Goal: Download file/media

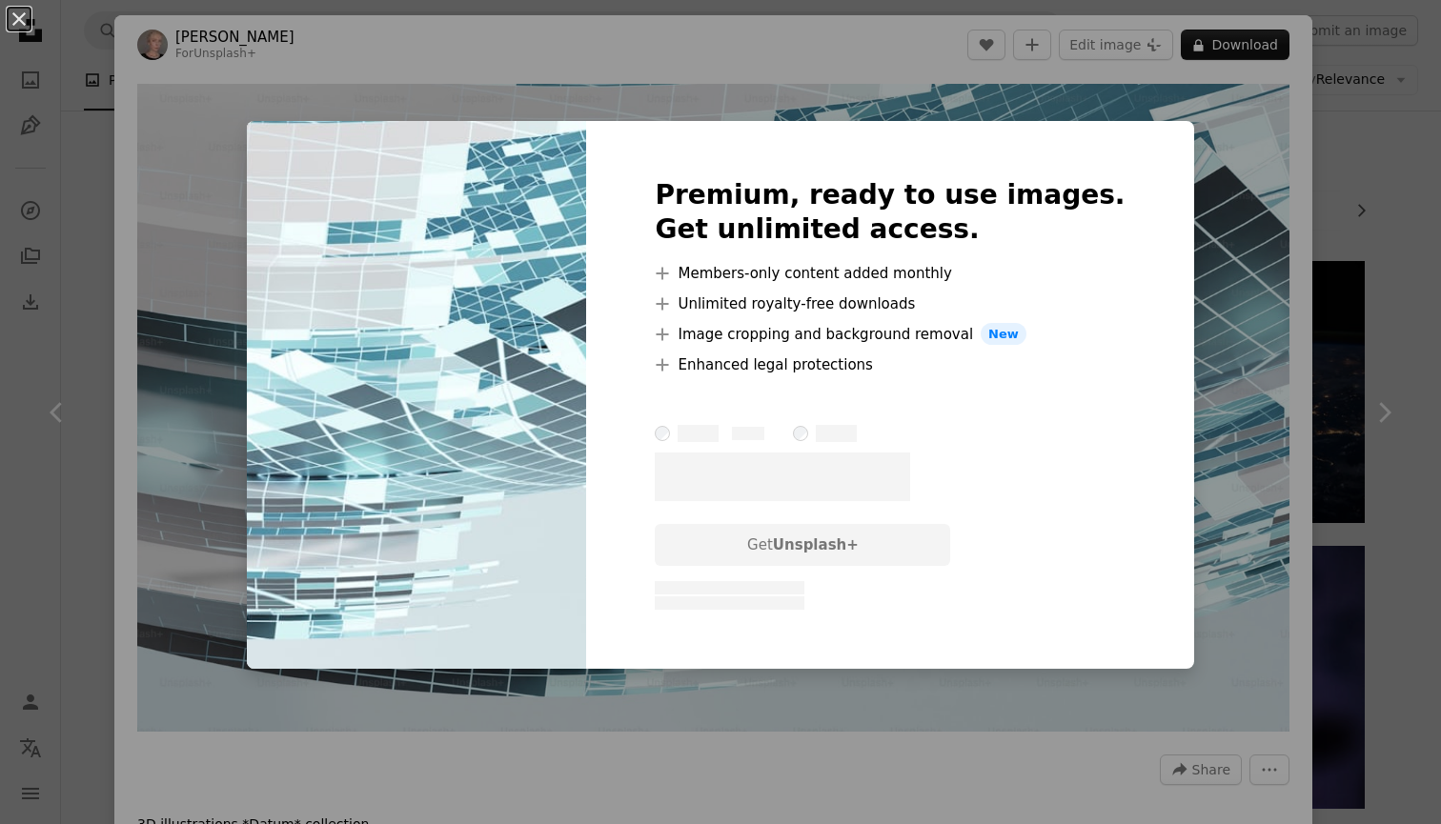
scroll to position [15134, 0]
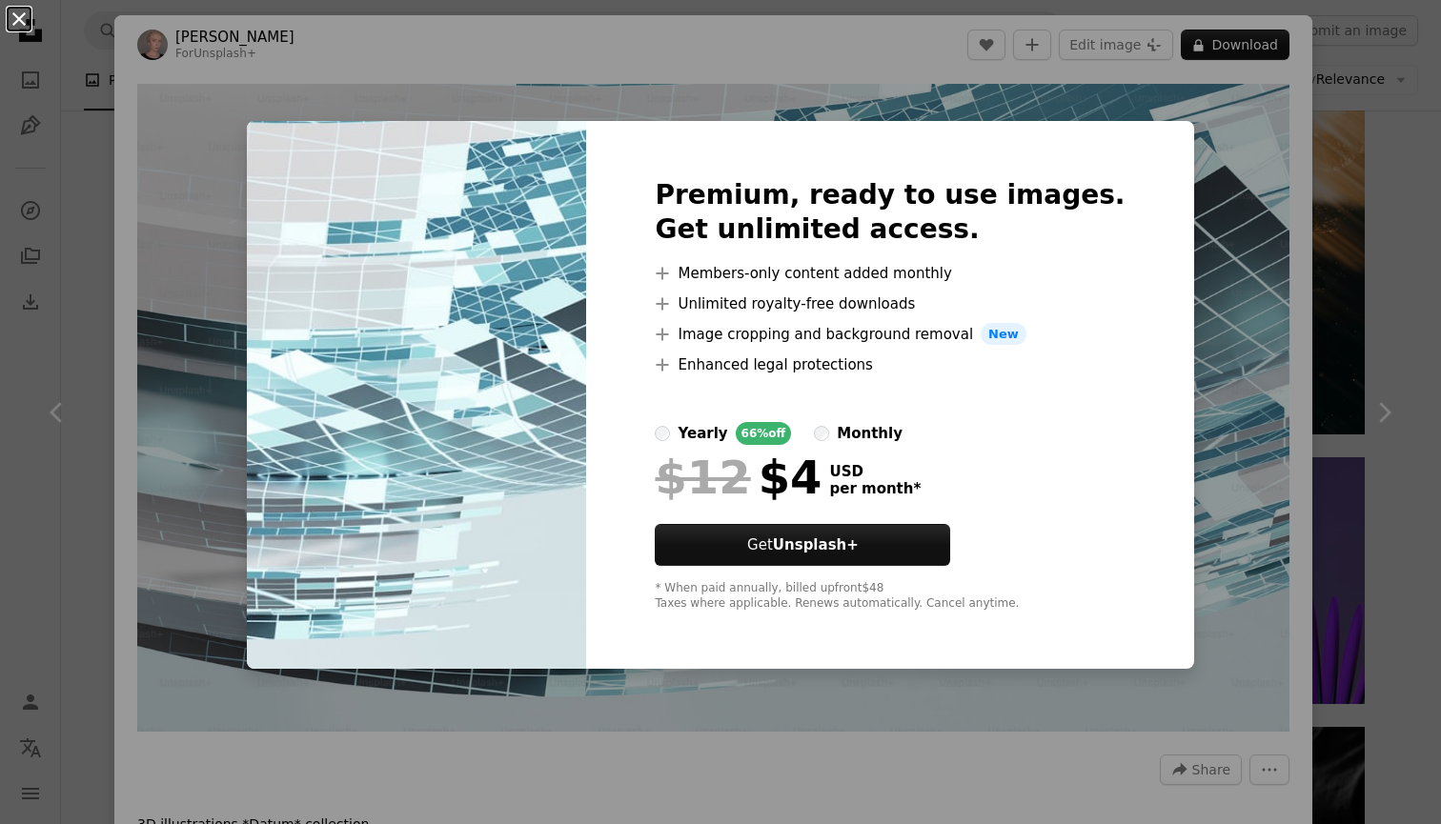
click at [20, 17] on button "An X shape" at bounding box center [19, 19] width 23 height 23
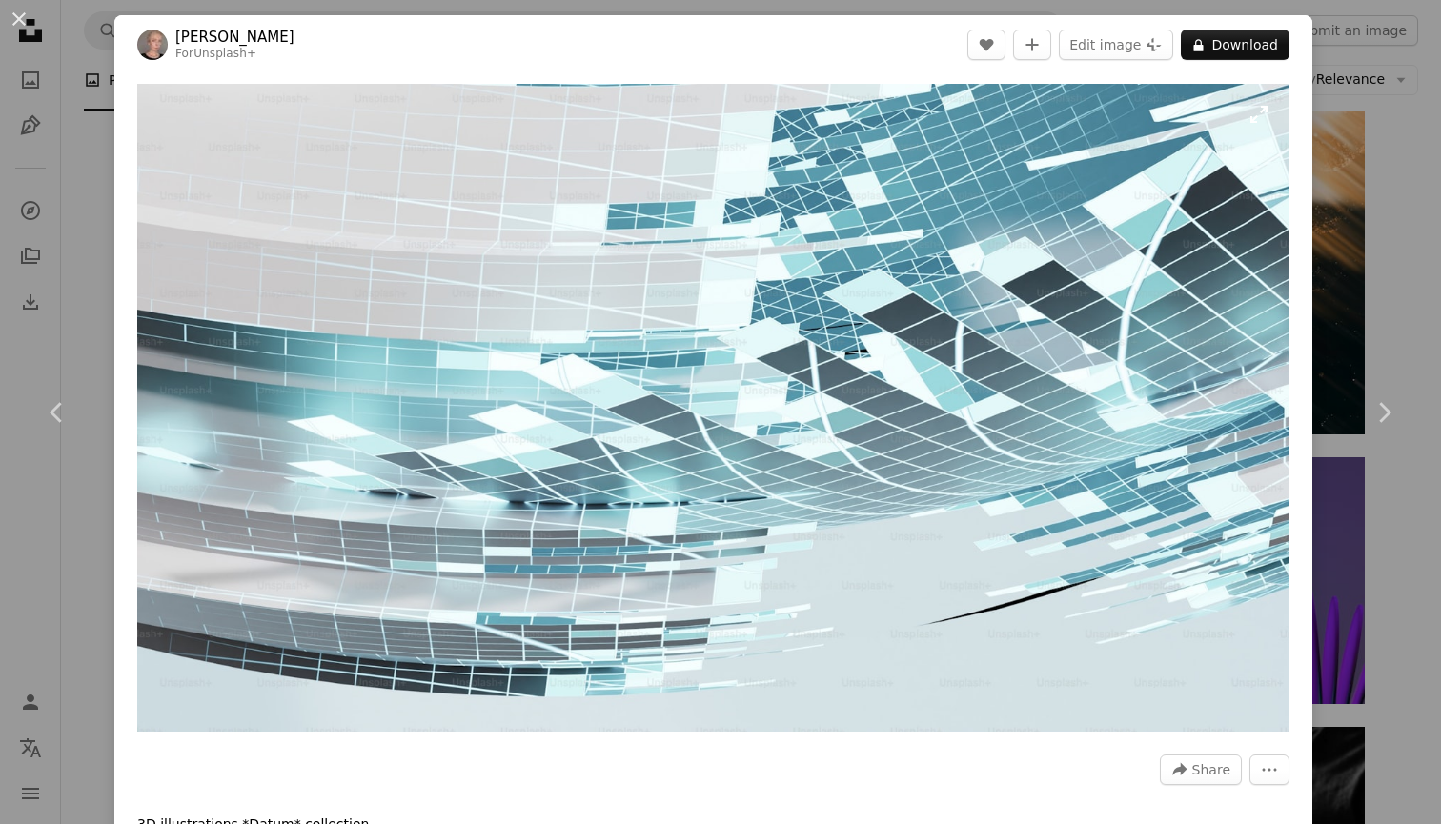
scroll to position [5, 0]
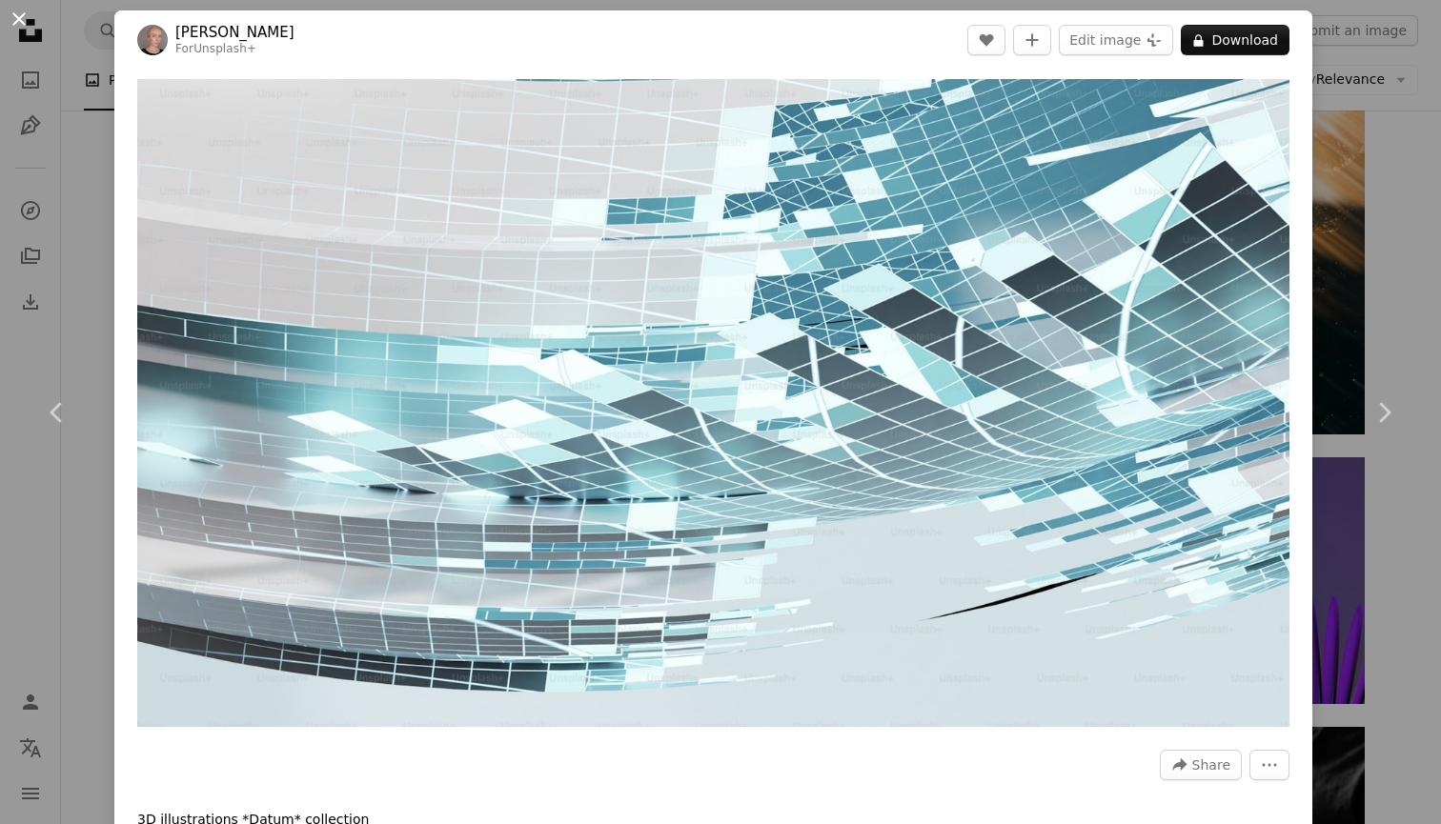
click at [19, 20] on button "An X shape" at bounding box center [19, 19] width 23 height 23
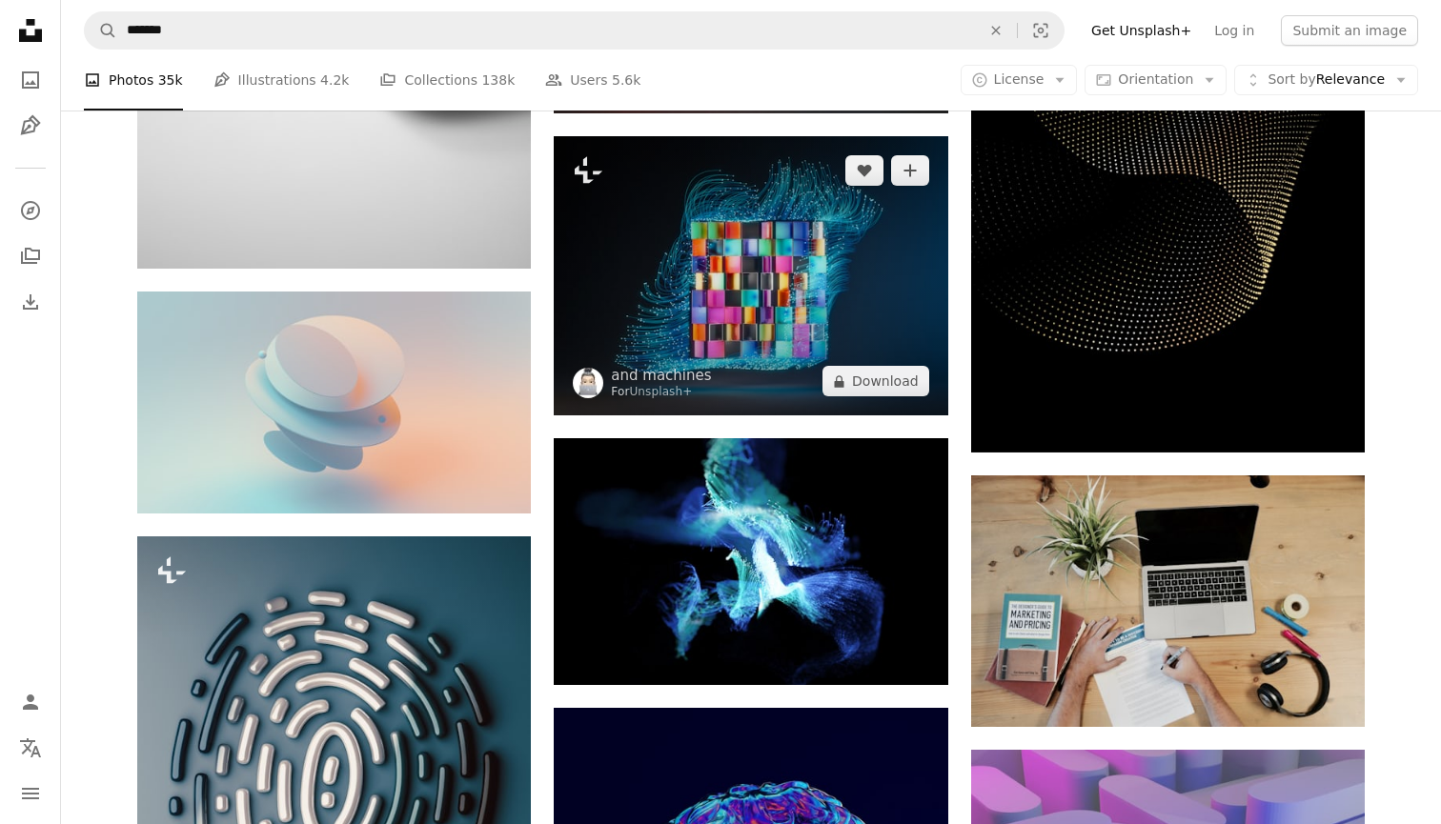
scroll to position [20124, 0]
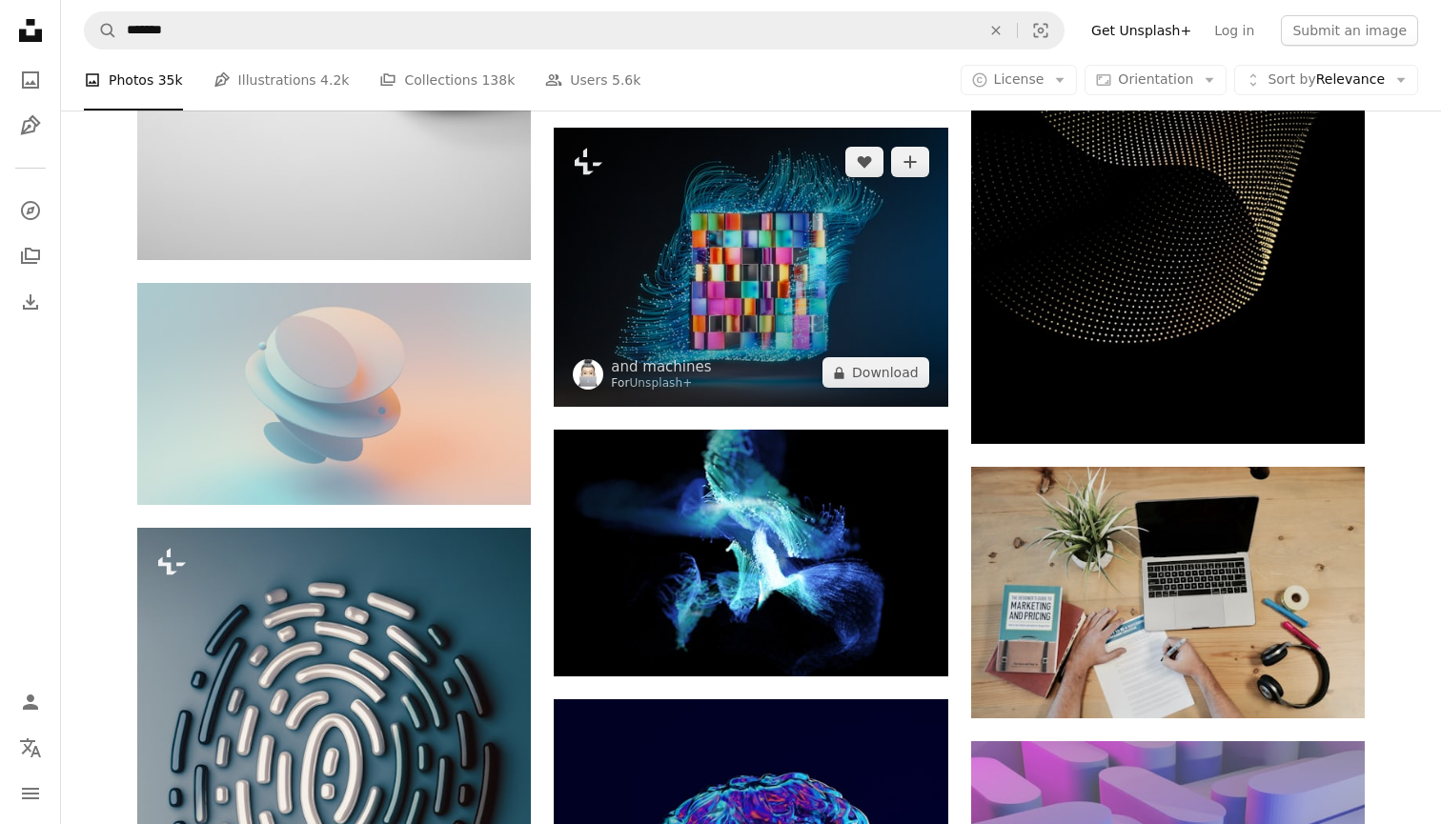
click at [759, 285] on img at bounding box center [751, 267] width 394 height 279
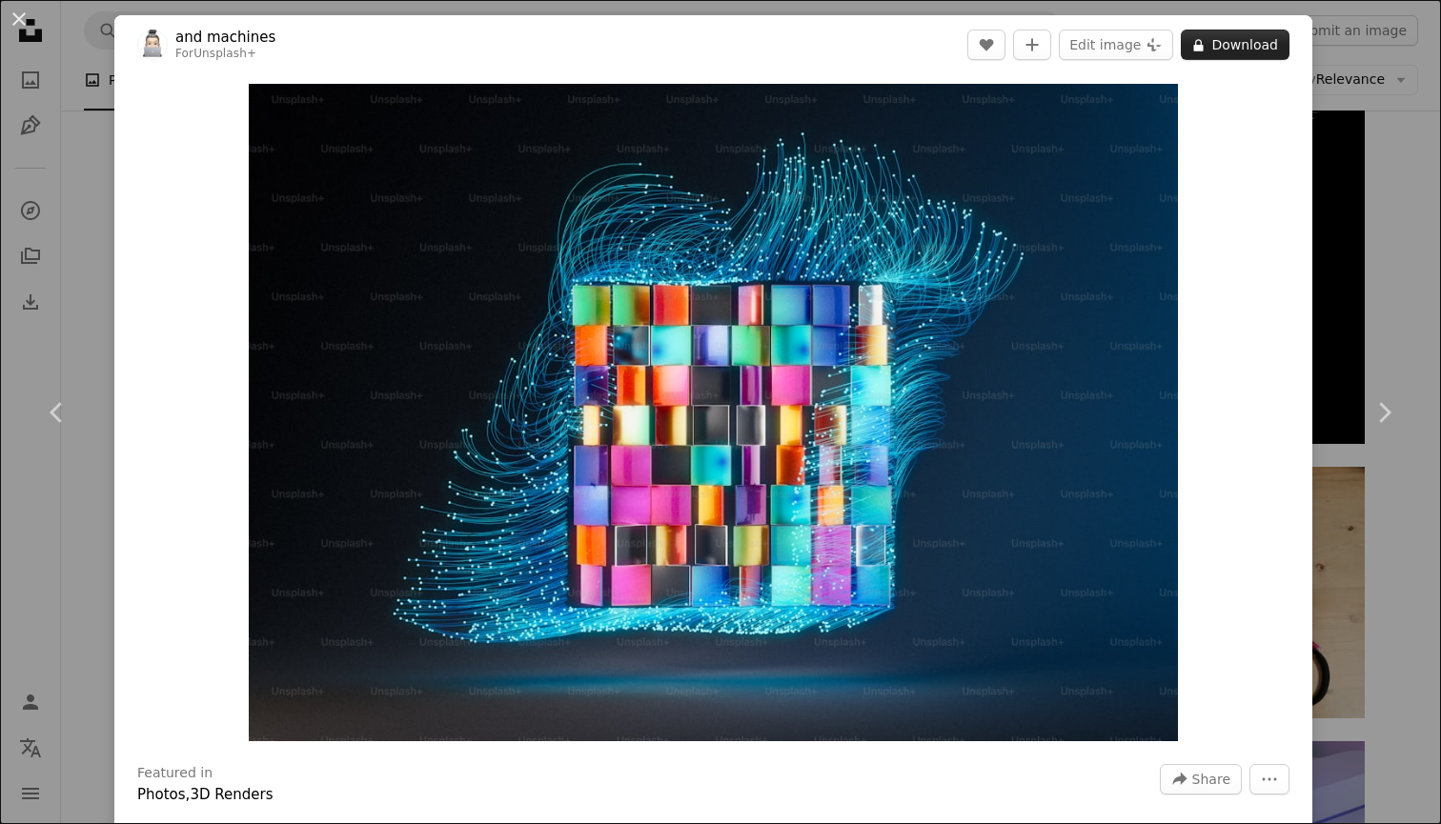
click at [1266, 43] on button "A lock Download" at bounding box center [1235, 45] width 109 height 31
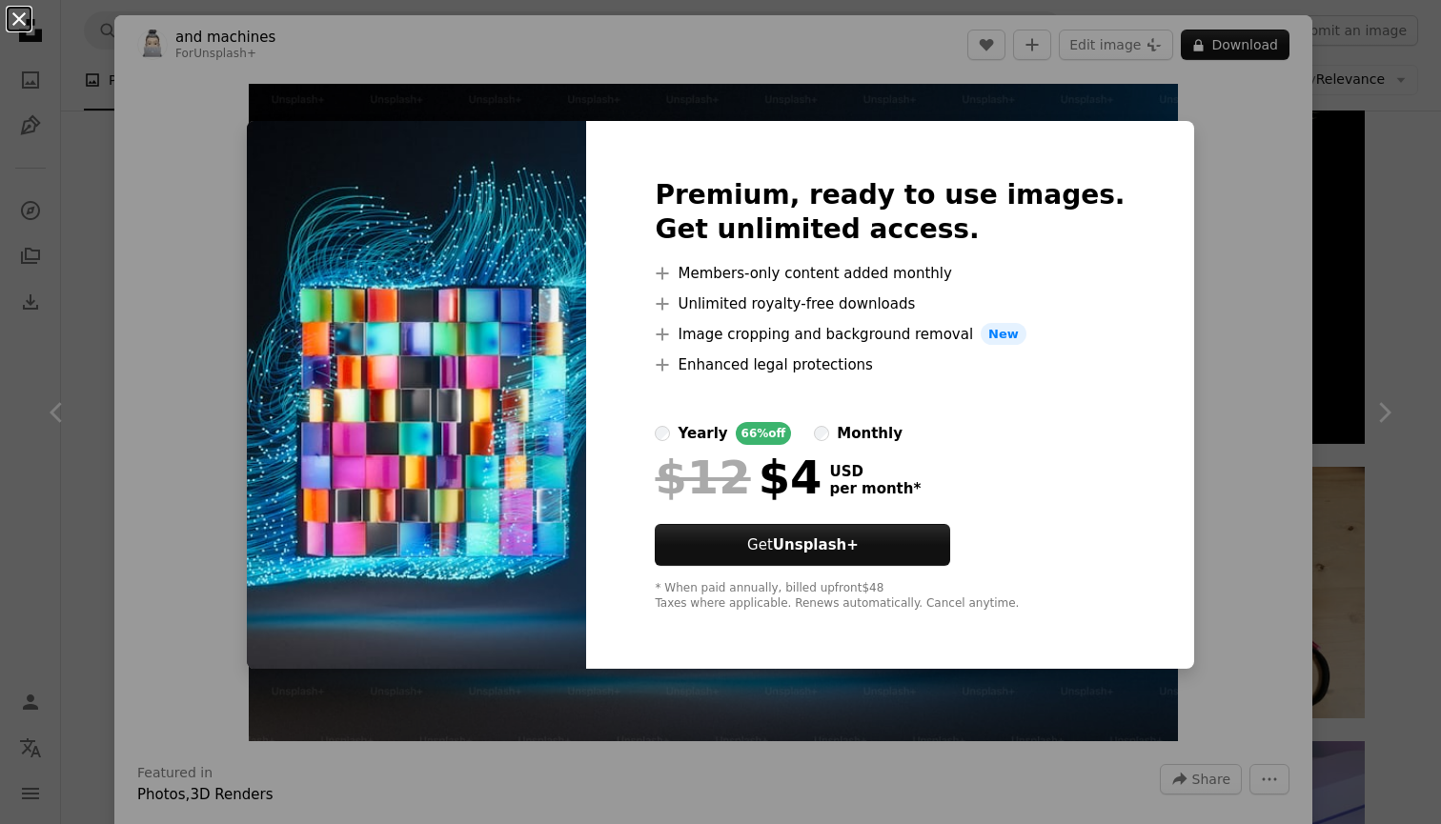
click at [14, 20] on button "An X shape" at bounding box center [19, 19] width 23 height 23
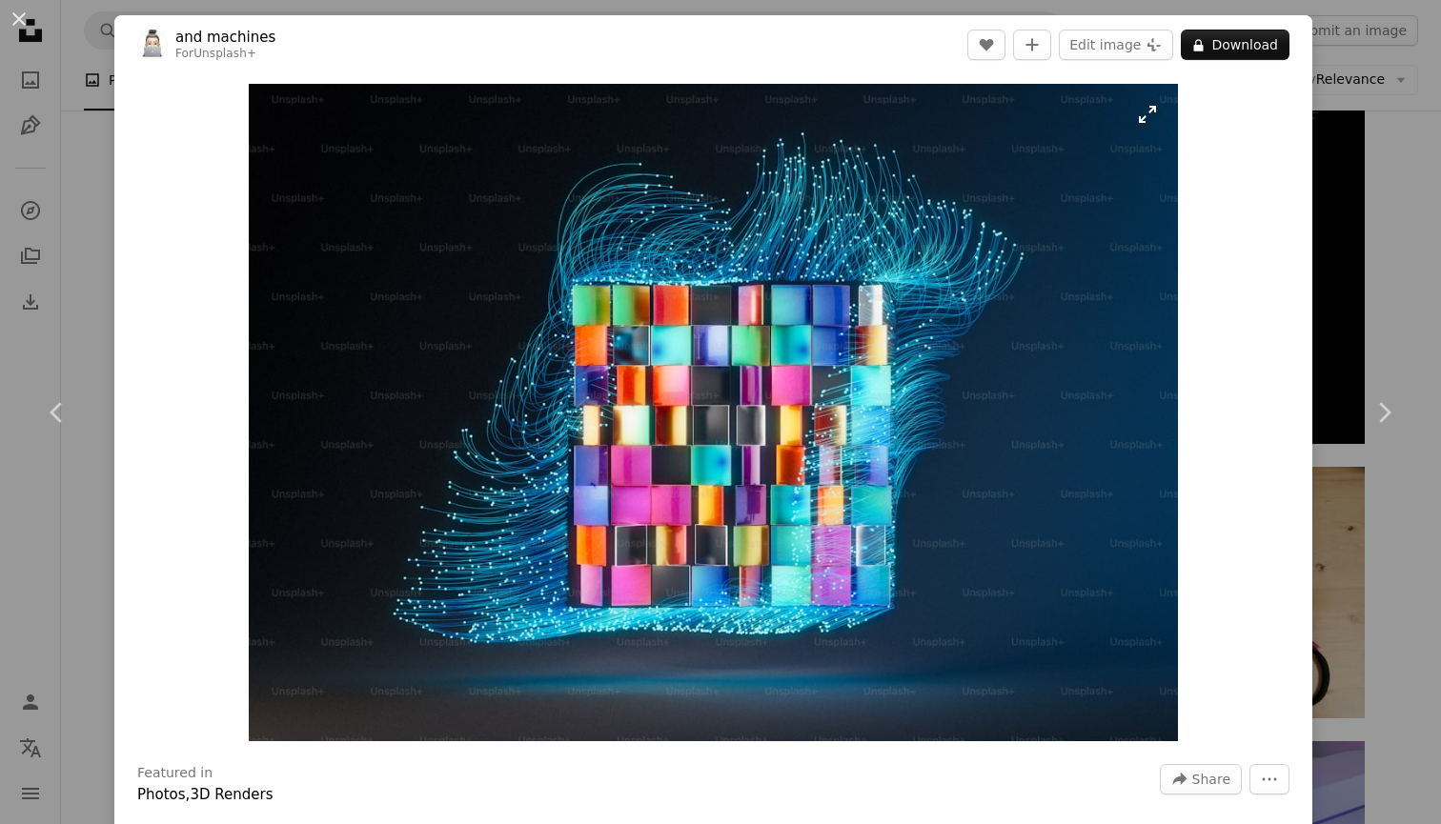
click at [591, 336] on img "Zoom in on this image" at bounding box center [714, 413] width 930 height 658
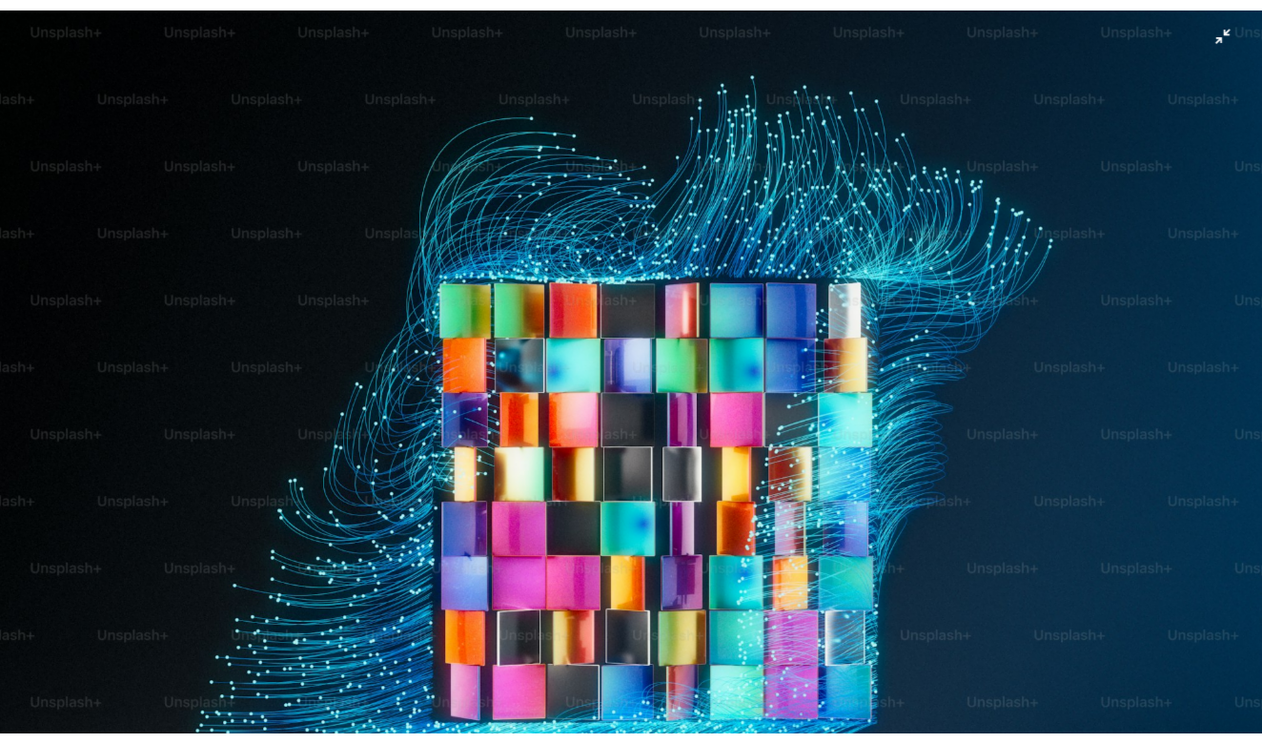
scroll to position [98, 0]
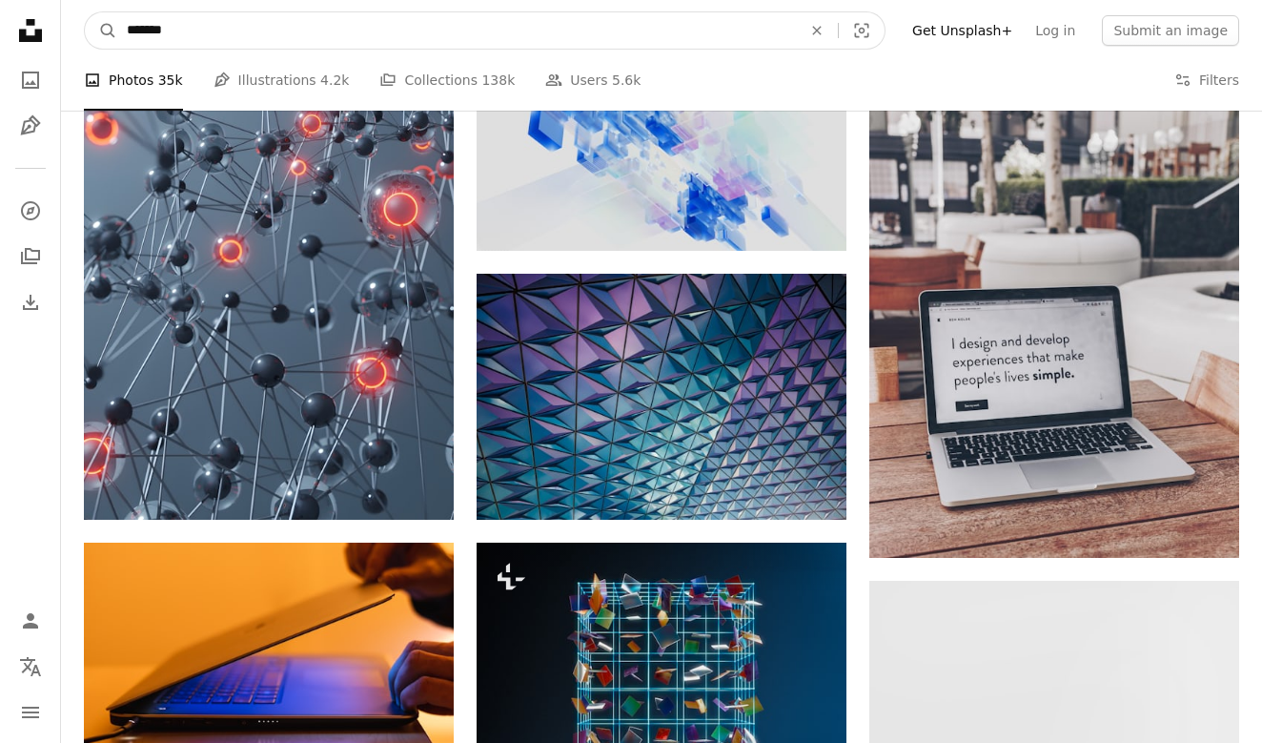
click at [259, 21] on input "*******" at bounding box center [456, 30] width 679 height 36
type input "**********"
click at [101, 31] on button "A magnifying glass" at bounding box center [101, 30] width 32 height 36
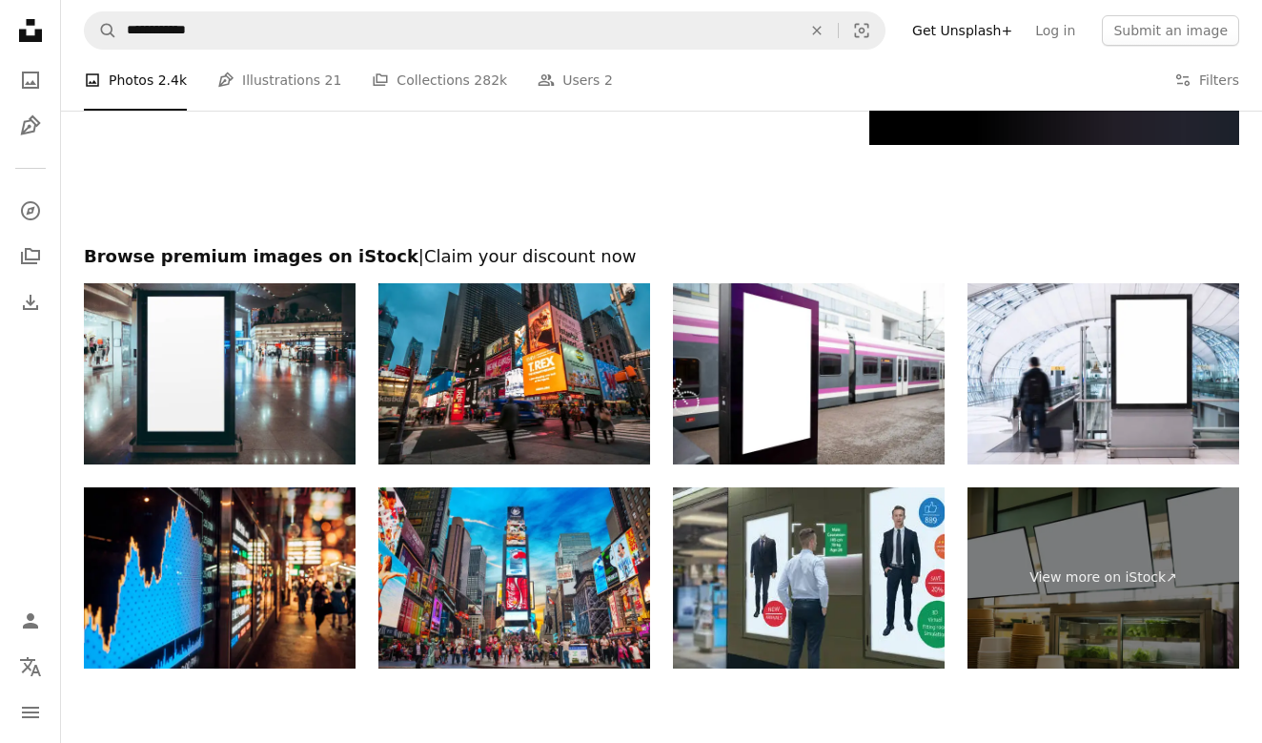
scroll to position [3356, 1]
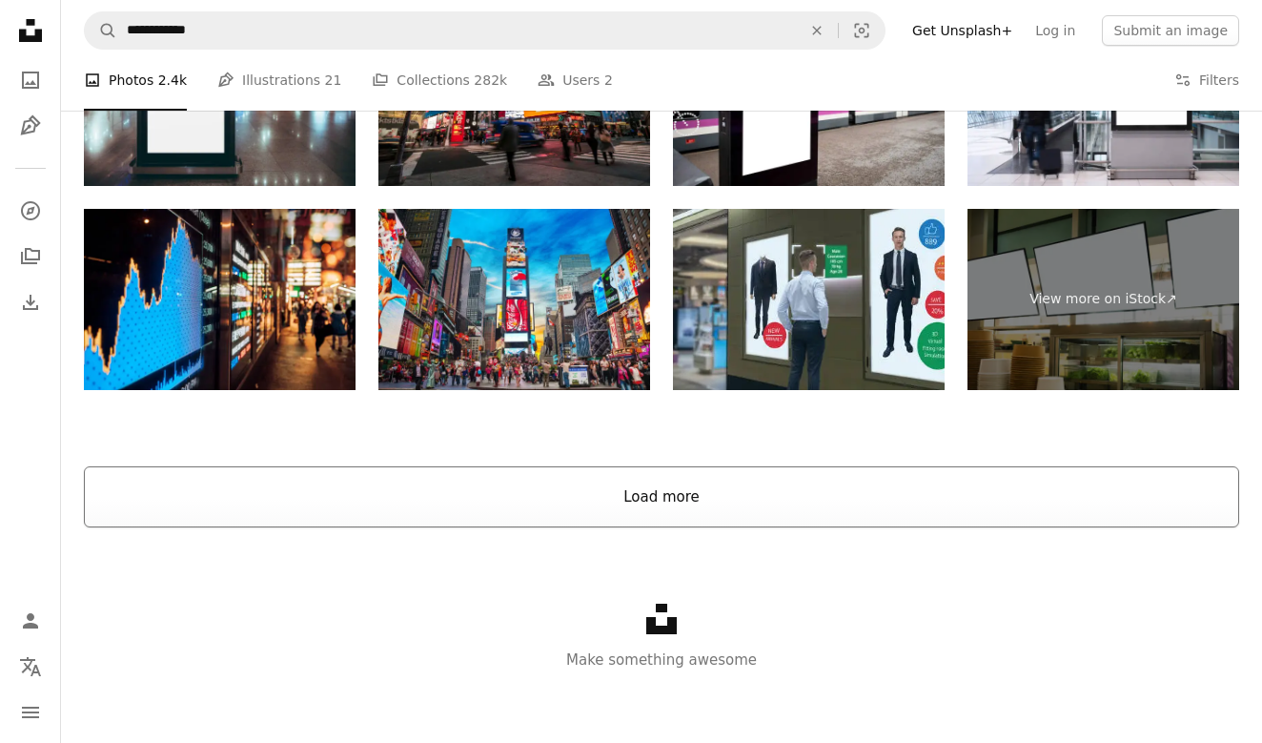
click at [664, 498] on button "Load more" at bounding box center [661, 496] width 1155 height 61
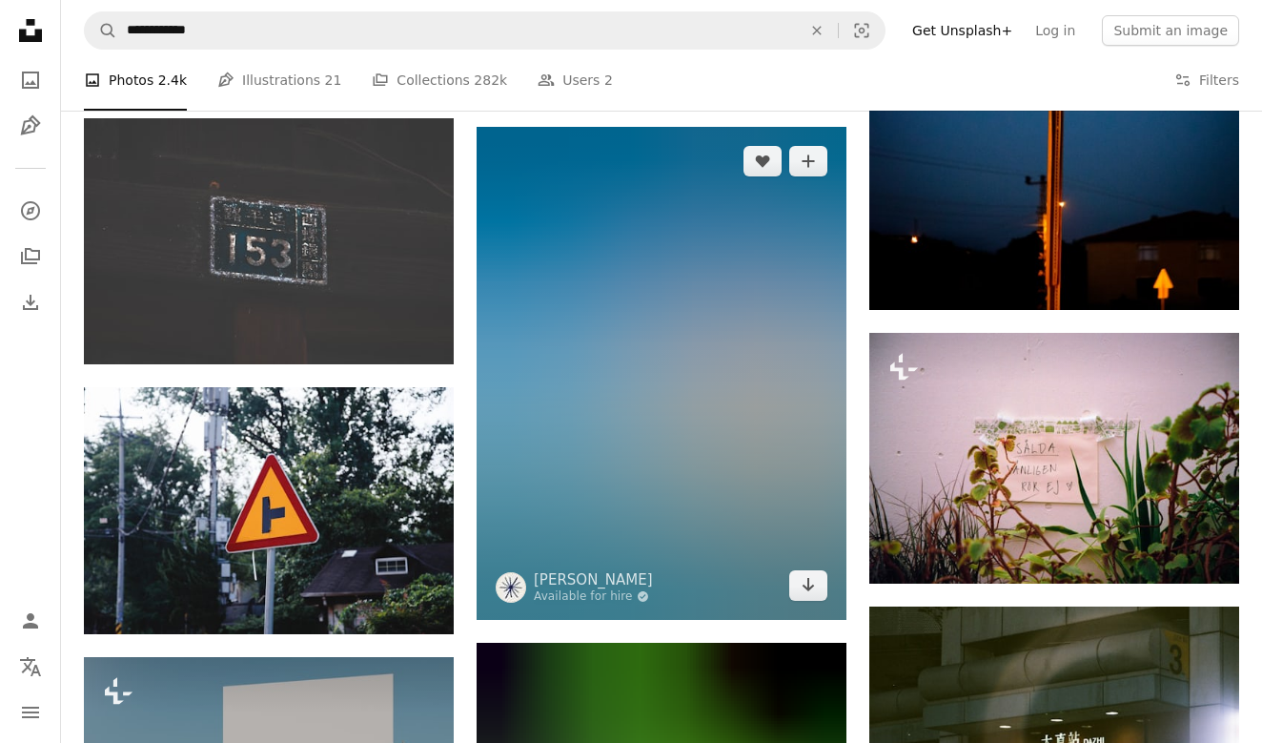
scroll to position [10773, 0]
